Goal: Check status: Check status

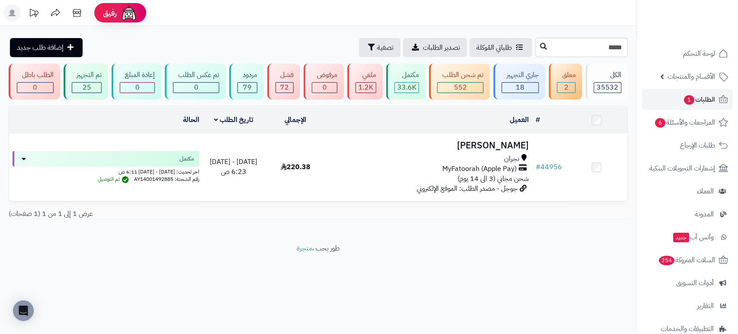
type input "*****"
click at [537, 44] on button at bounding box center [543, 46] width 13 height 16
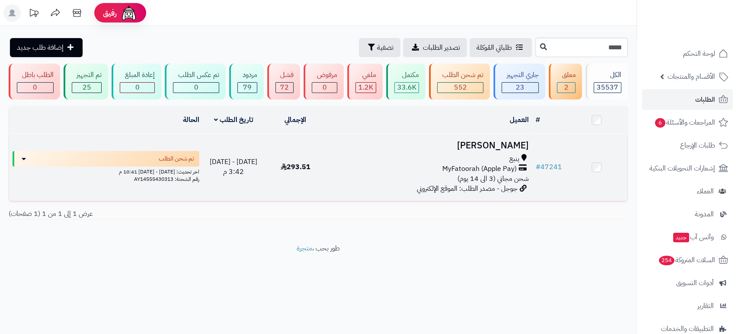
click at [490, 141] on h3 "Mohammad Alhotailah" at bounding box center [429, 146] width 199 height 10
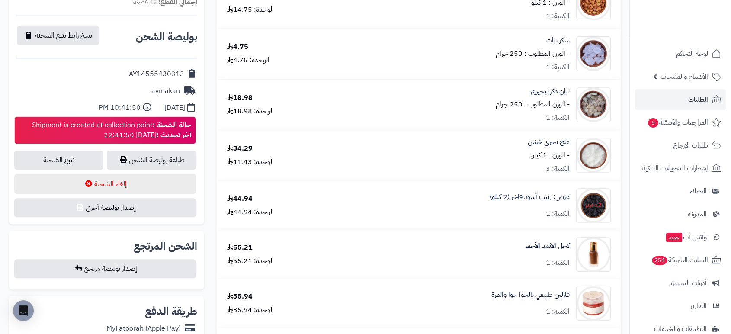
scroll to position [292, 0]
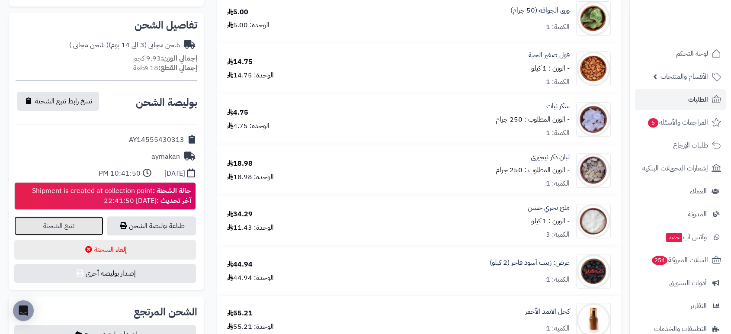
click at [62, 221] on link "تتبع الشحنة" at bounding box center [58, 225] width 89 height 19
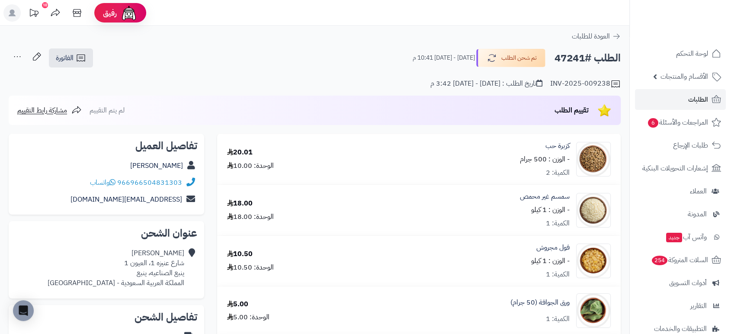
drag, startPoint x: 583, startPoint y: 54, endPoint x: 556, endPoint y: 55, distance: 27.3
click at [556, 55] on h2 "الطلب #47241" at bounding box center [588, 58] width 66 height 18
copy h2 "47241"
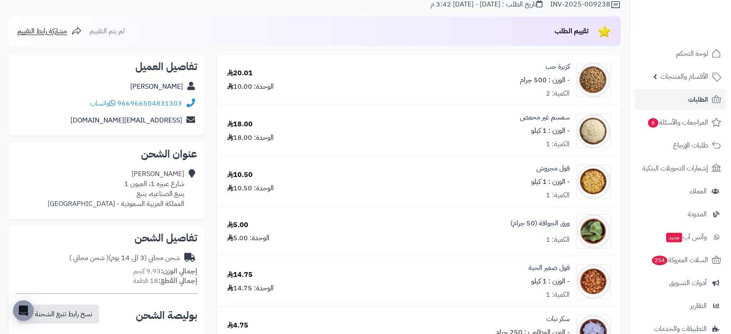
scroll to position [80, 0]
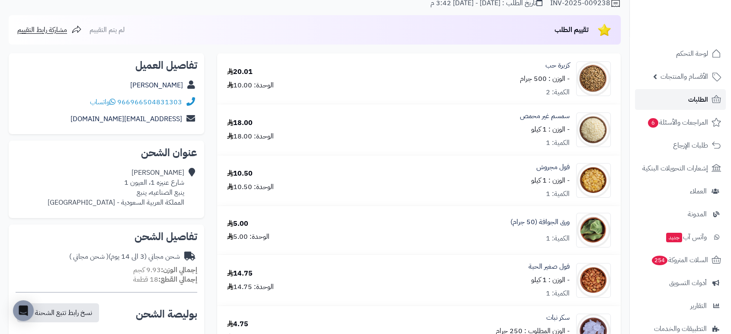
click at [702, 99] on span "الطلبات" at bounding box center [698, 99] width 20 height 12
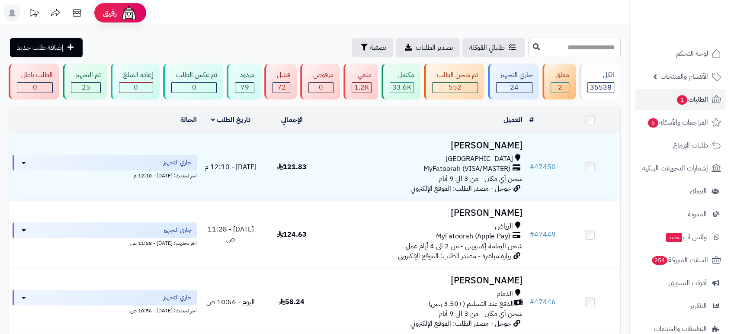
click at [600, 48] on input "text" at bounding box center [574, 47] width 93 height 19
type input "*****"
click at [533, 45] on icon at bounding box center [536, 46] width 7 height 7
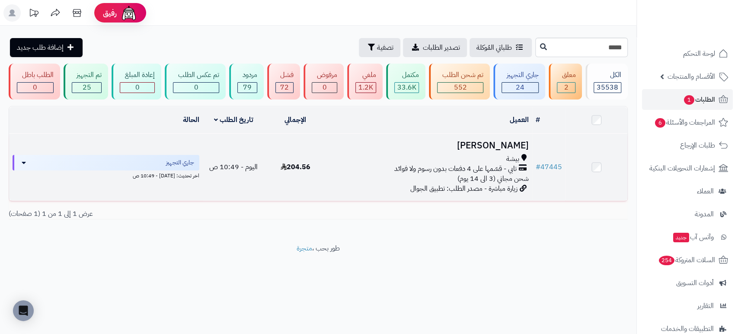
click at [496, 144] on h3 "[PERSON_NAME]" at bounding box center [429, 146] width 199 height 10
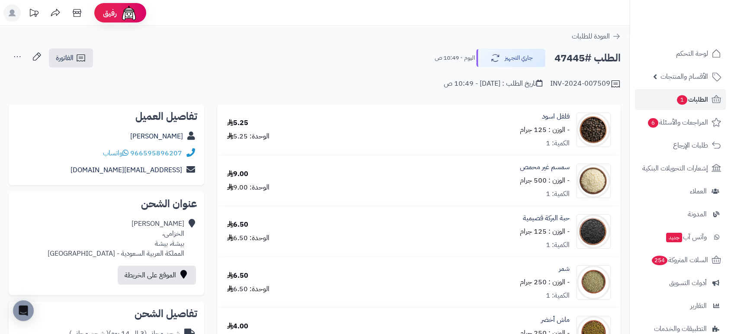
drag, startPoint x: 585, startPoint y: 61, endPoint x: 552, endPoint y: 58, distance: 32.6
click at [552, 58] on div "الطلب #47445 جاري التجهيز [DATE] - 10:49 ص" at bounding box center [524, 58] width 194 height 18
copy h2 "47445"
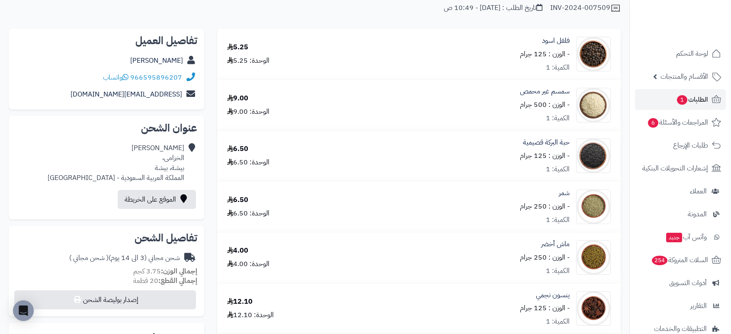
scroll to position [72, 0]
